Goal: Navigation & Orientation: Find specific page/section

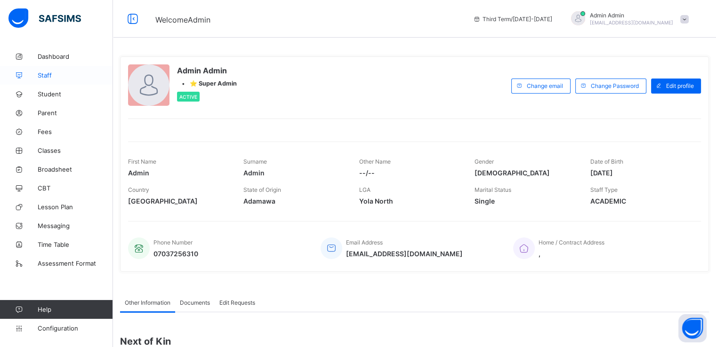
click at [44, 75] on span "Staff" at bounding box center [75, 76] width 75 height 8
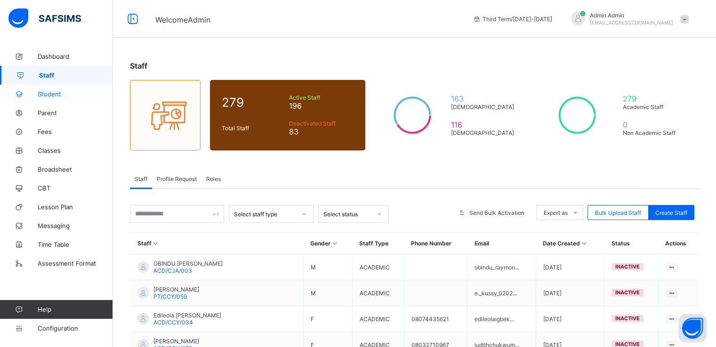
click at [56, 94] on span "Student" at bounding box center [75, 94] width 75 height 8
